Goal: Task Accomplishment & Management: Use online tool/utility

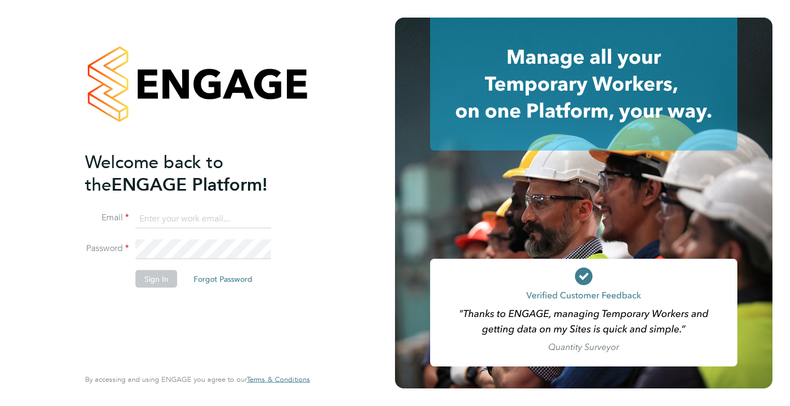
type input "j.moore@ionic.jobs"
click at [156, 272] on button "Sign In" at bounding box center [157, 279] width 42 height 18
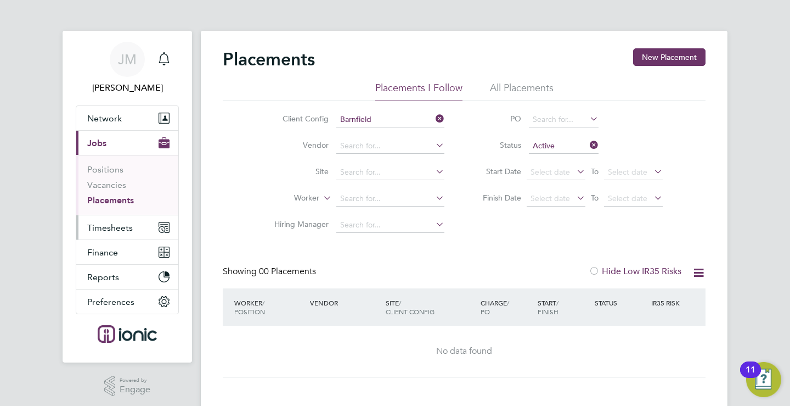
click at [114, 225] on span "Timesheets" at bounding box center [110, 227] width 46 height 10
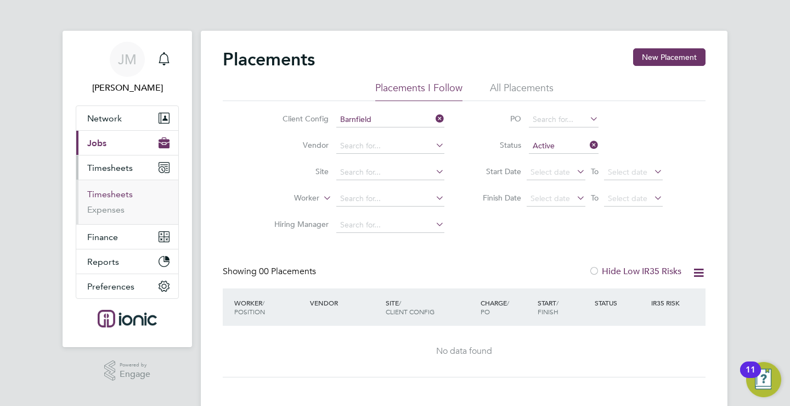
click at [110, 199] on link "Timesheets" at bounding box center [110, 194] width 46 height 10
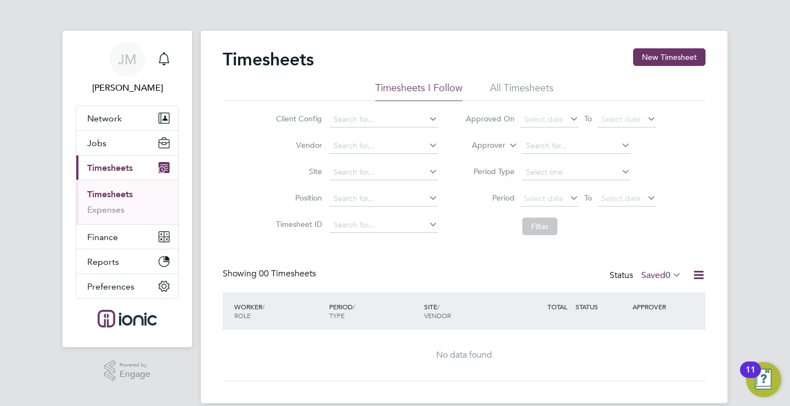
click at [696, 274] on icon at bounding box center [699, 275] width 14 height 14
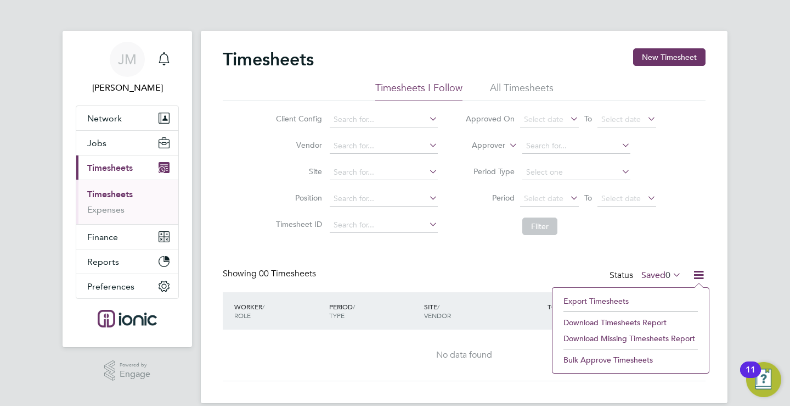
click at [661, 273] on label "Saved 0" at bounding box center [661, 274] width 40 height 11
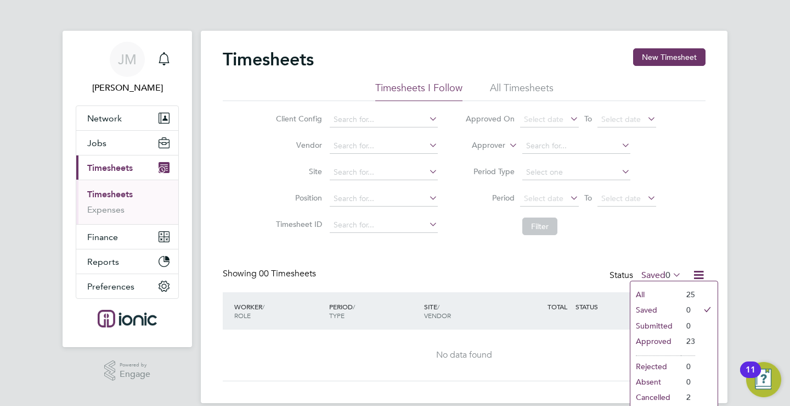
click at [659, 341] on li "Approved" at bounding box center [656, 340] width 50 height 15
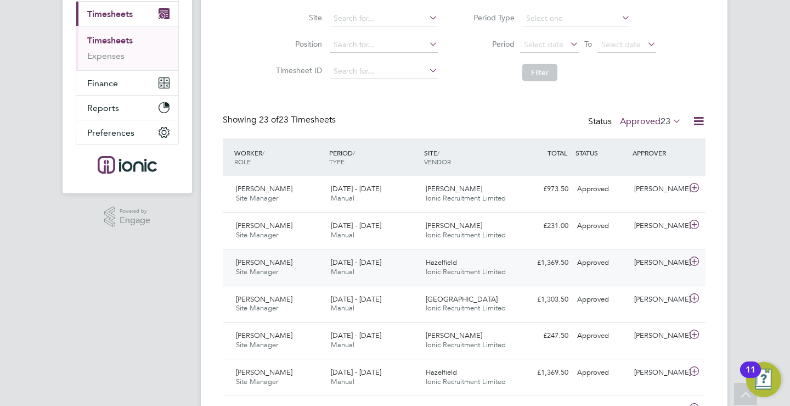
click at [662, 267] on div "[PERSON_NAME]" at bounding box center [658, 263] width 57 height 18
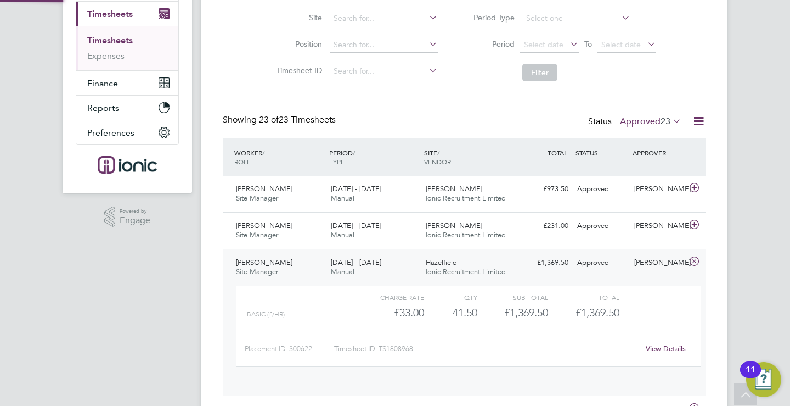
scroll to position [19, 107]
click at [669, 347] on link "View Details" at bounding box center [666, 348] width 40 height 9
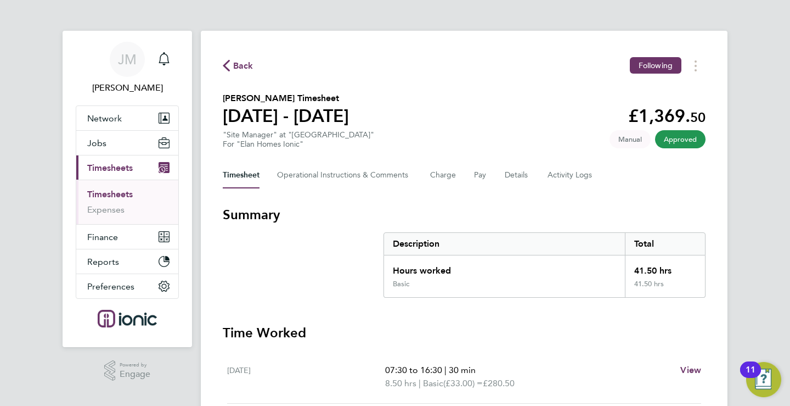
click at [76, 155] on button "Current page: Timesheets" at bounding box center [127, 167] width 102 height 24
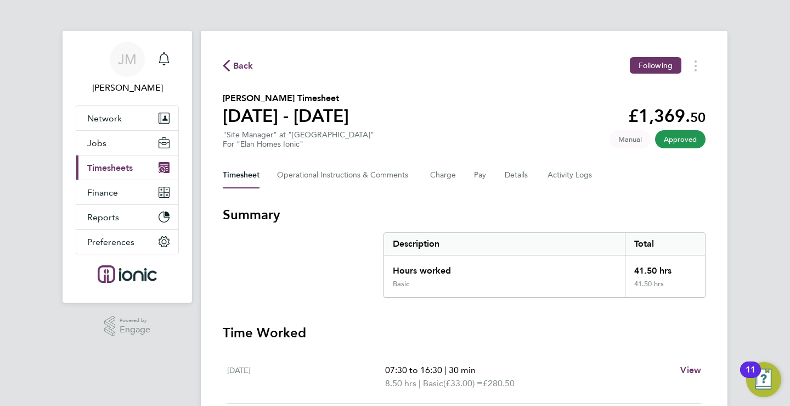
click at [463, 22] on ng-component "Back Following Antonio Saetta's Timesheet 18 - 24 Aug 2025 £1,369. 50 "Site Man…" at bounding box center [464, 347] width 527 height 695
